Goal: Information Seeking & Learning: Check status

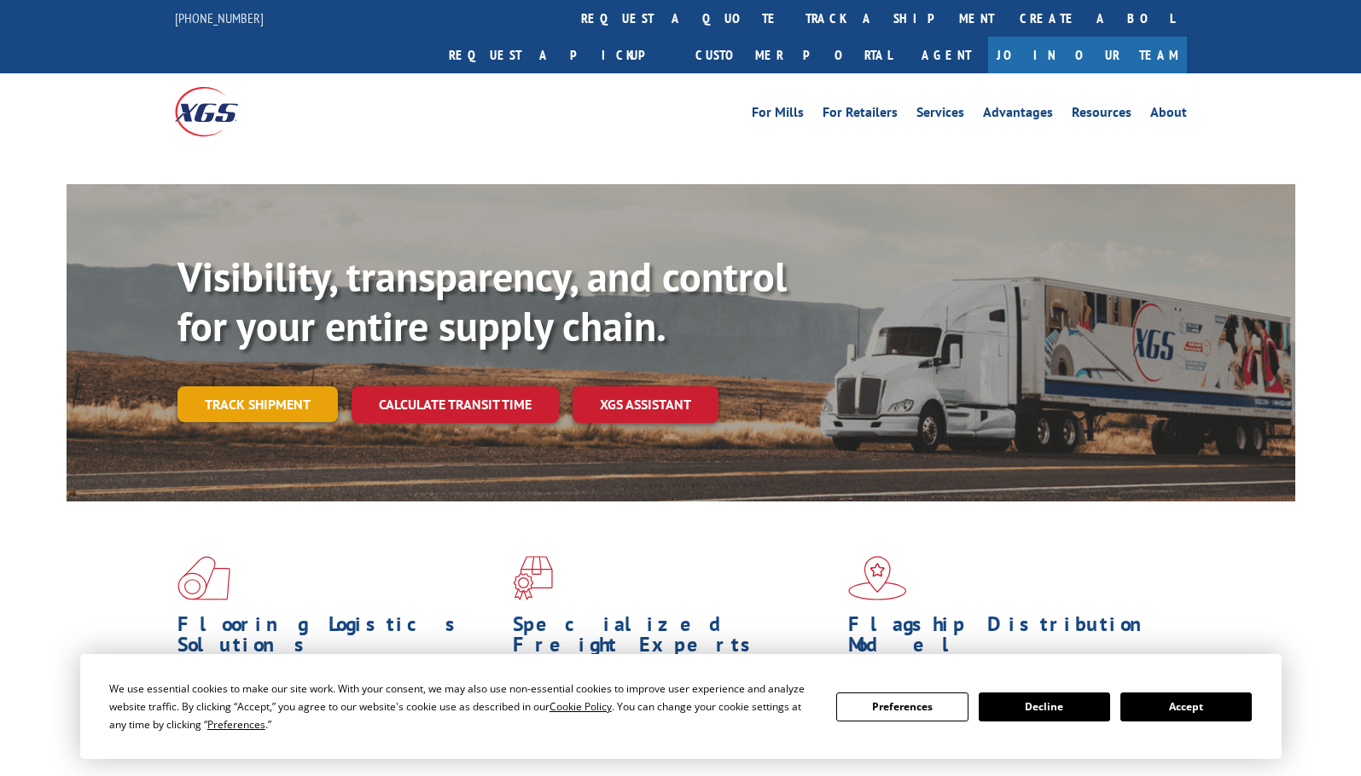
drag, startPoint x: 0, startPoint y: 0, endPoint x: 251, endPoint y: 369, distance: 446.6
click at [251, 387] on link "Track shipment" at bounding box center [257, 405] width 160 height 36
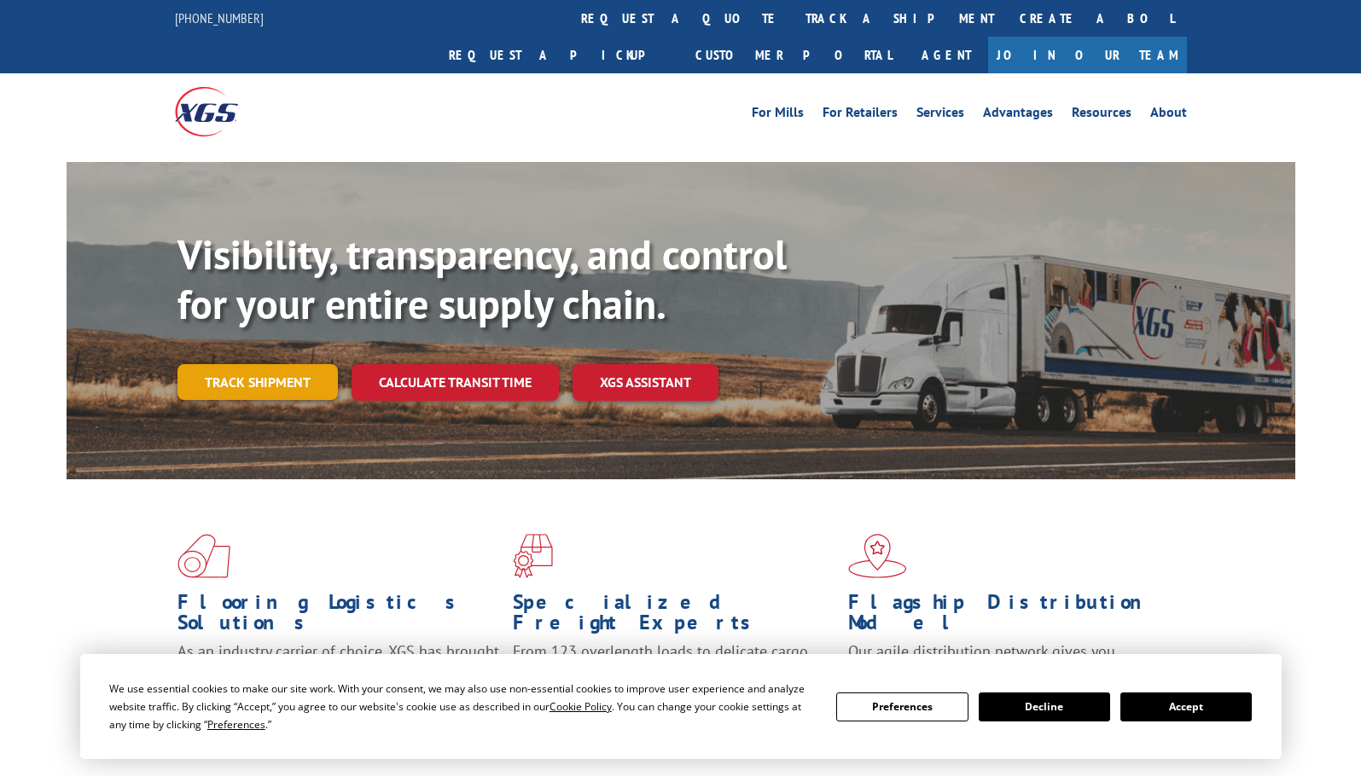
click at [286, 364] on link "Track shipment" at bounding box center [257, 382] width 160 height 36
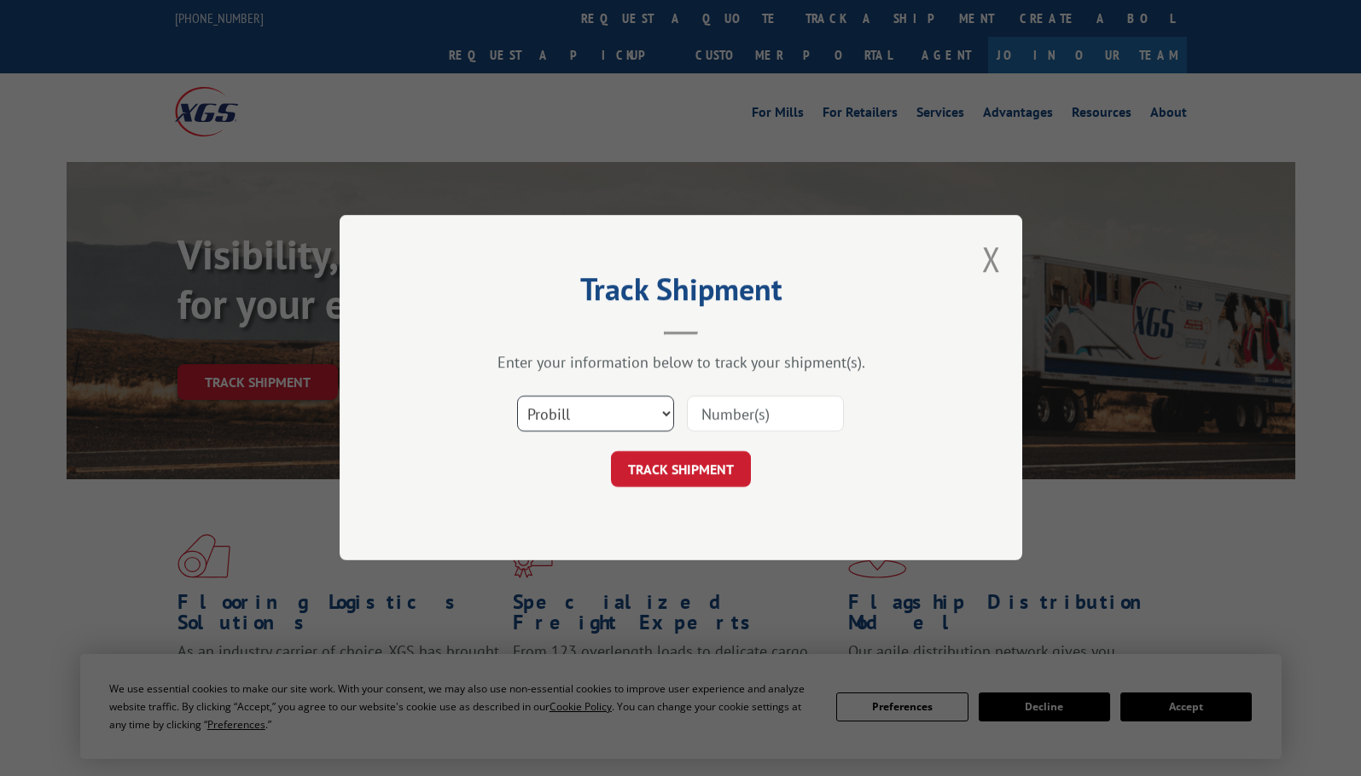
click at [596, 405] on select "Select category... Probill BOL PO" at bounding box center [595, 415] width 157 height 36
select select "po"
click at [517, 397] on select "Select category... Probill BOL PO" at bounding box center [595, 415] width 157 height 36
click at [779, 422] on input at bounding box center [765, 415] width 157 height 36
paste input "52530534"
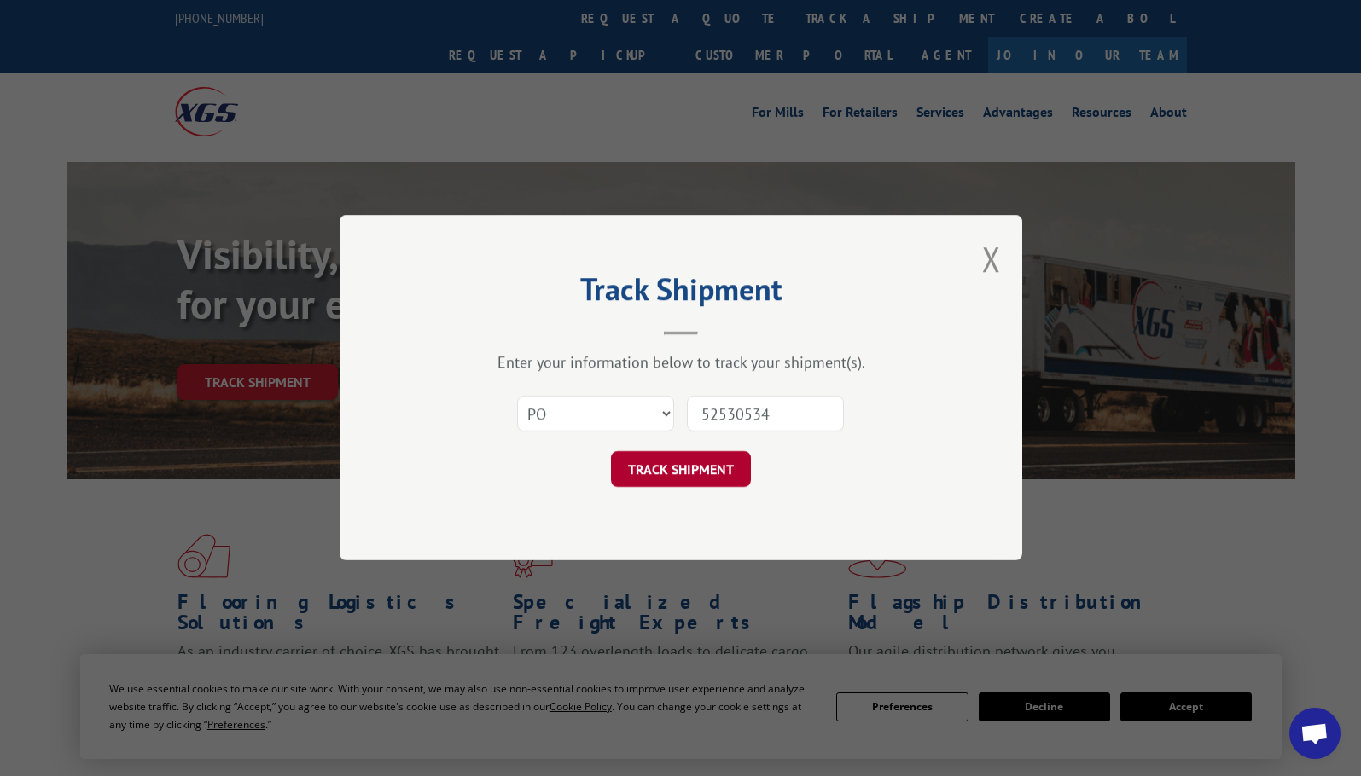
type input "52530534"
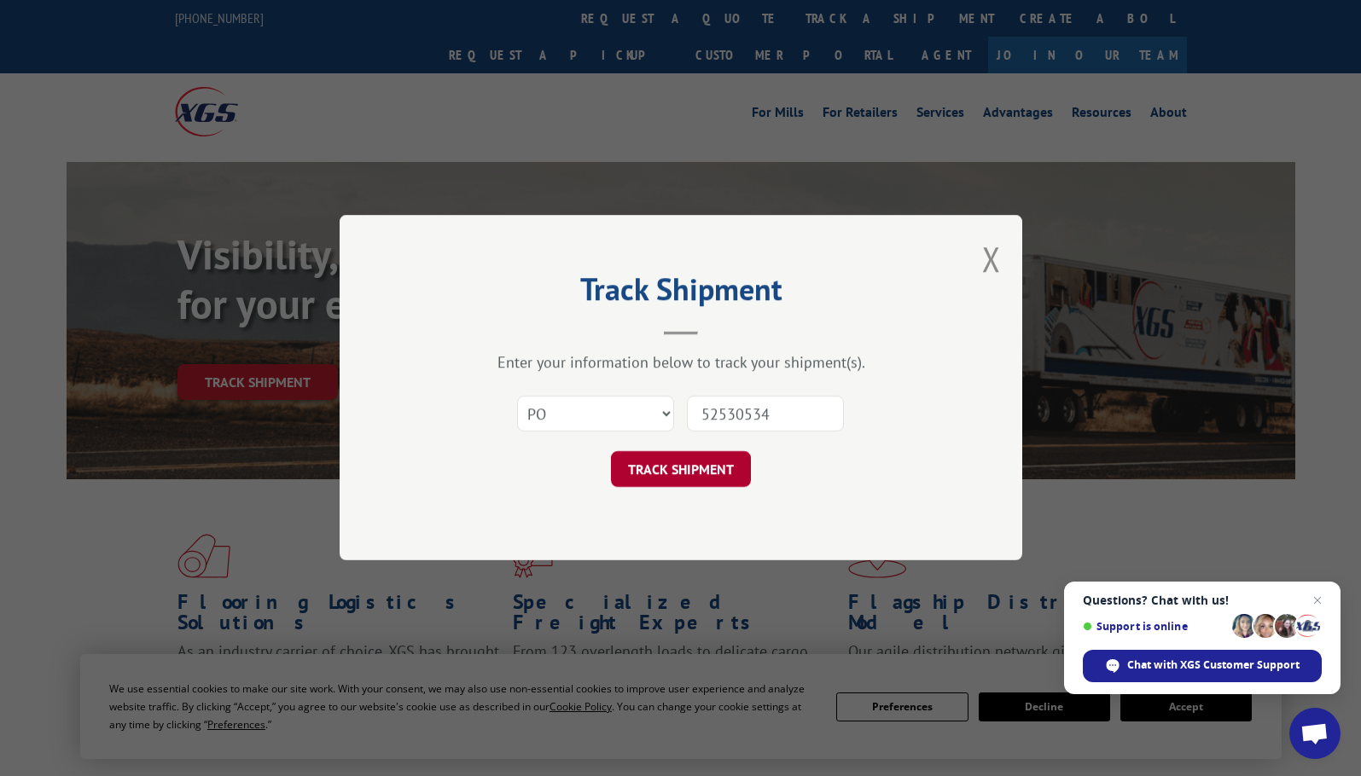
click at [737, 468] on button "TRACK SHIPMENT" at bounding box center [681, 470] width 140 height 36
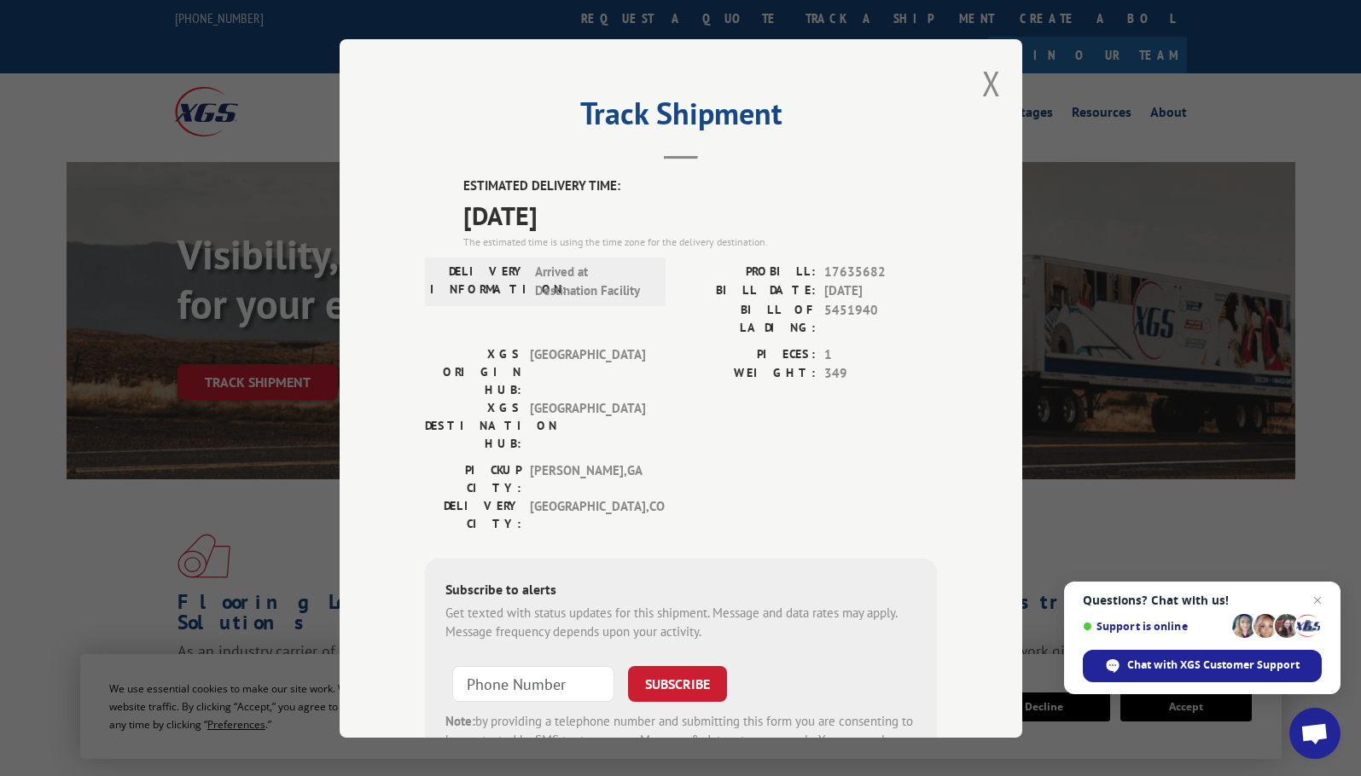
click at [456, 444] on div "ESTIMATED DELIVERY TIME: [DATE] The estimated time is using the time zone for t…" at bounding box center [681, 483] width 512 height 613
click at [982, 81] on button "Close modal" at bounding box center [991, 83] width 19 height 45
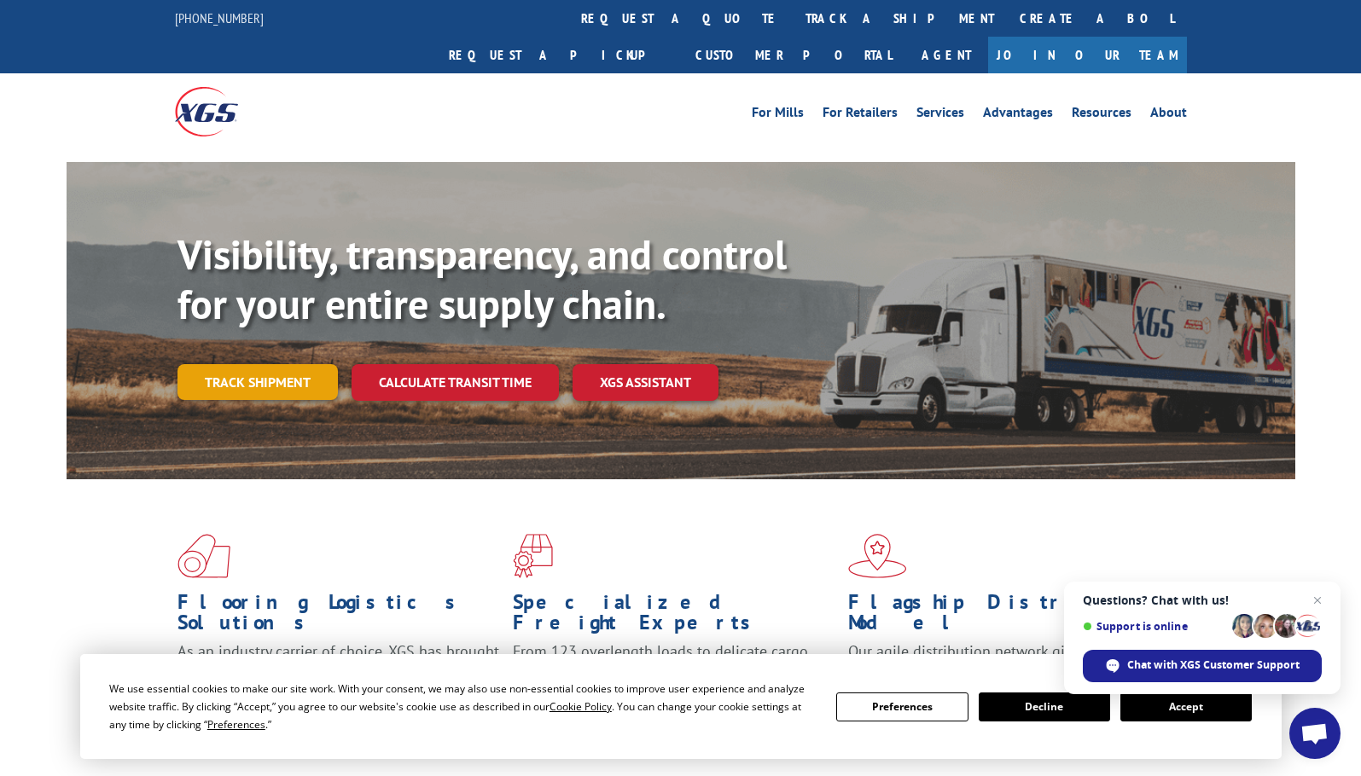
click at [270, 364] on link "Track shipment" at bounding box center [257, 382] width 160 height 36
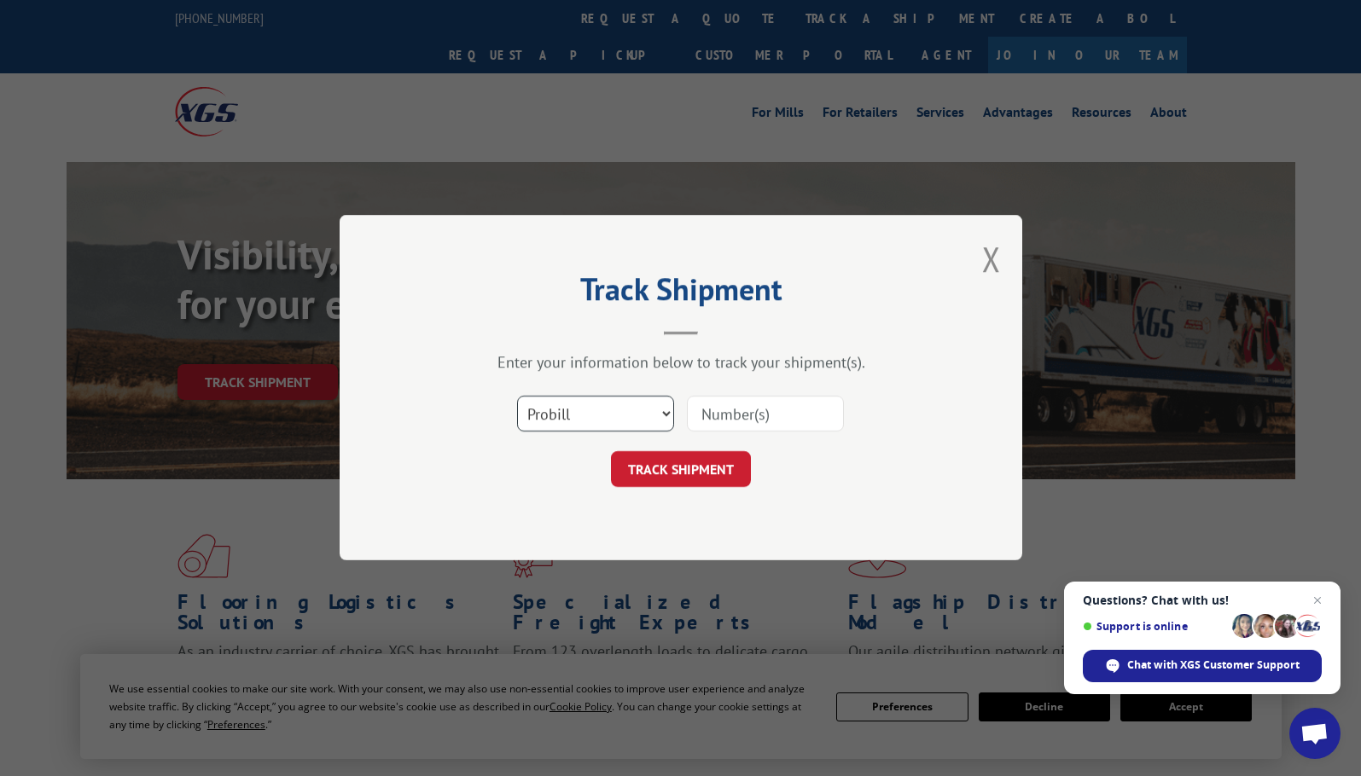
click at [612, 424] on select "Select category... Probill BOL PO" at bounding box center [595, 415] width 157 height 36
select select "po"
click at [517, 397] on select "Select category... Probill BOL PO" at bounding box center [595, 415] width 157 height 36
click at [747, 420] on input at bounding box center [765, 415] width 157 height 36
paste input "09521842"
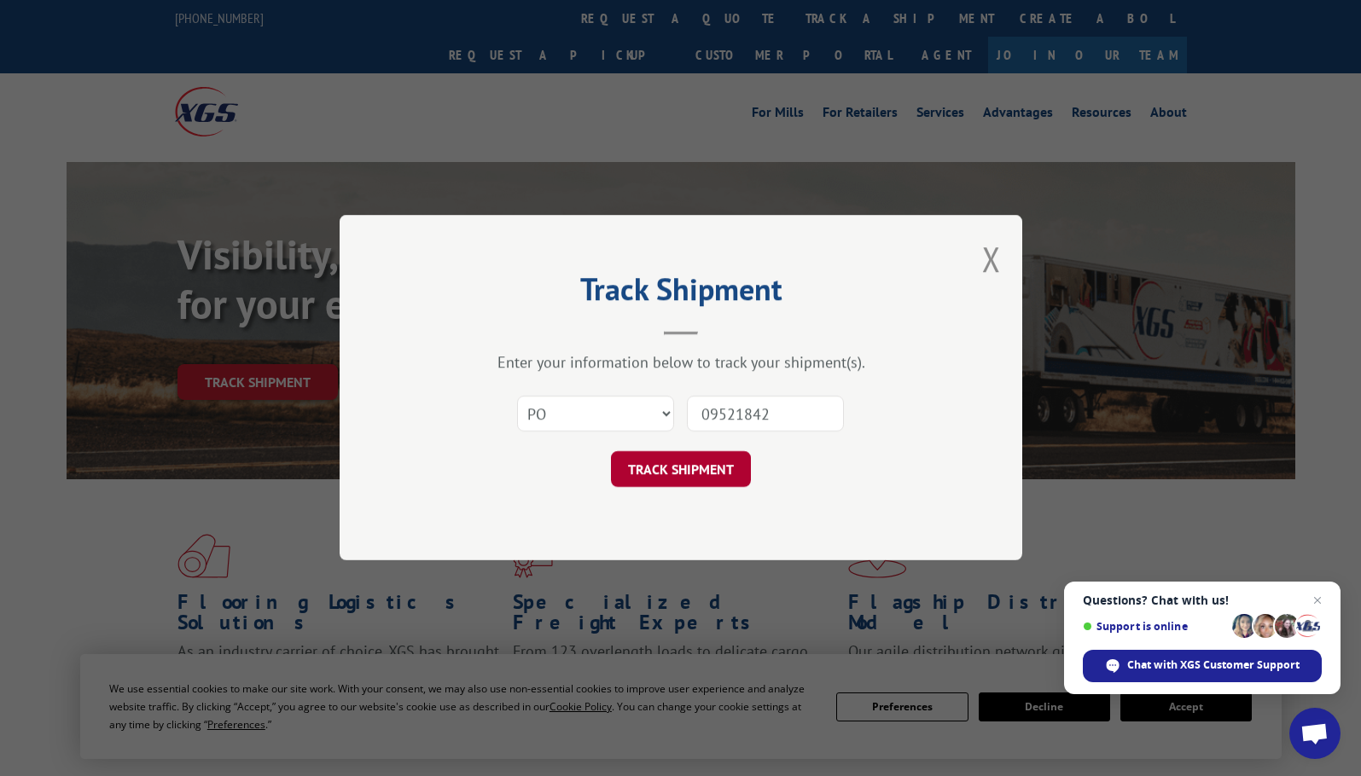
type input "09521842"
click at [725, 462] on button "TRACK SHIPMENT" at bounding box center [681, 470] width 140 height 36
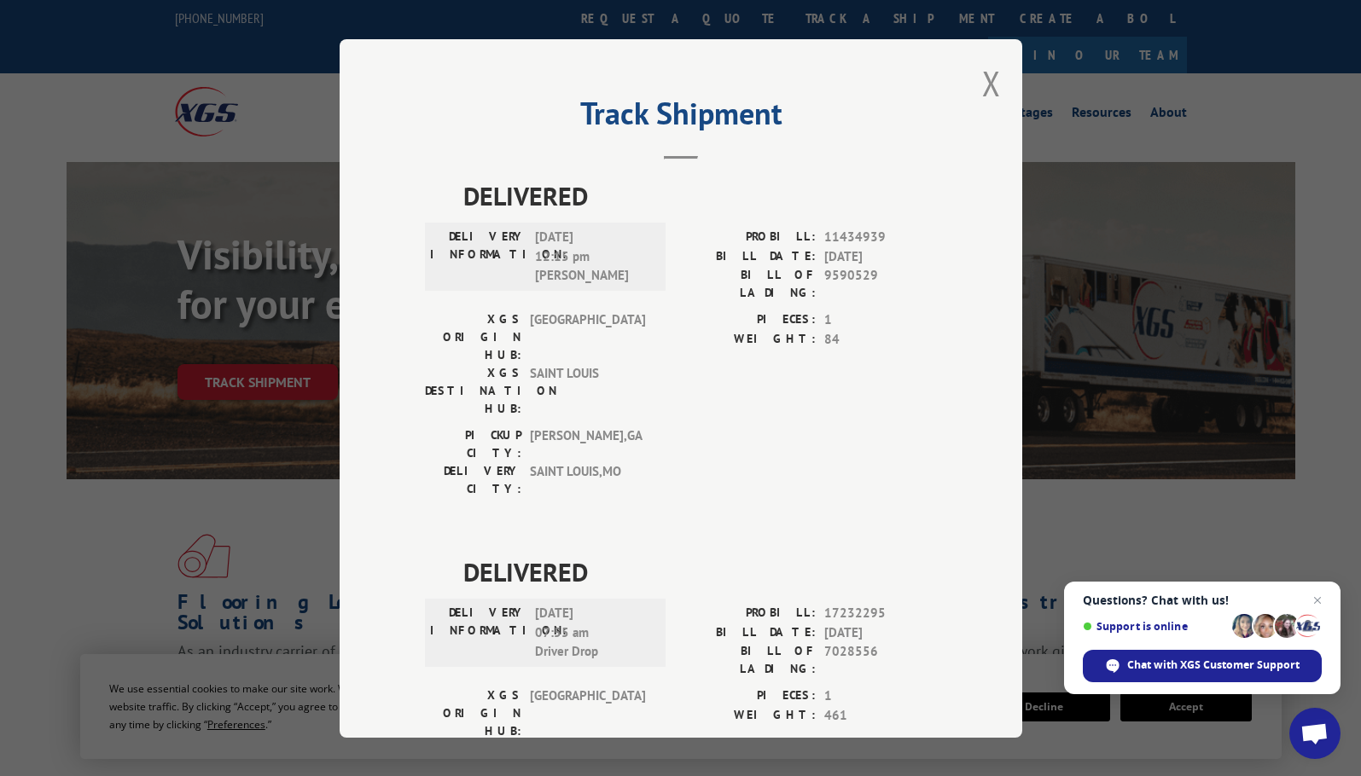
scroll to position [70, 0]
